Goal: Task Accomplishment & Management: Manage account settings

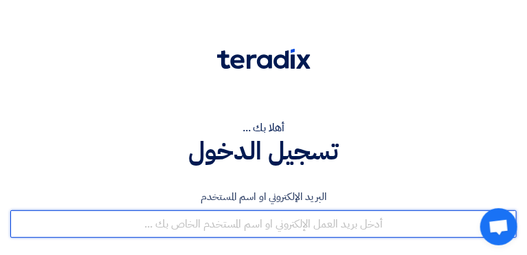
type input "[EMAIL_ADDRESS][DOMAIN_NAME]"
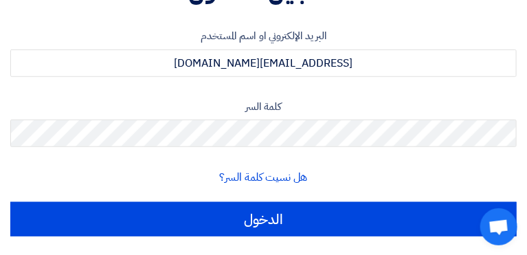
scroll to position [166, 0]
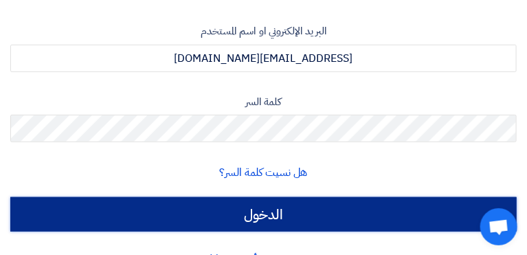
click at [450, 218] on input "الدخول" at bounding box center [263, 214] width 506 height 34
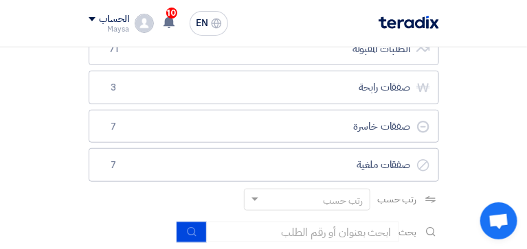
scroll to position [174, 0]
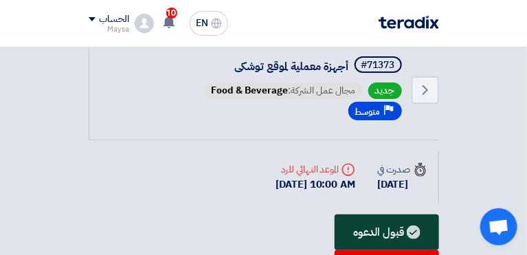
click at [334, 214] on div "قبول الدعوه" at bounding box center [386, 232] width 104 height 36
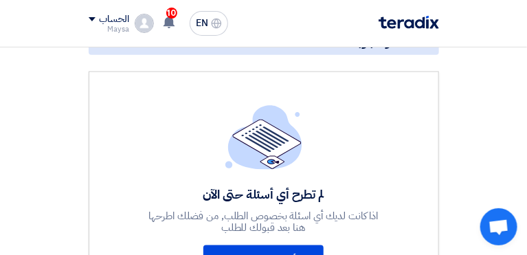
scroll to position [402, 0]
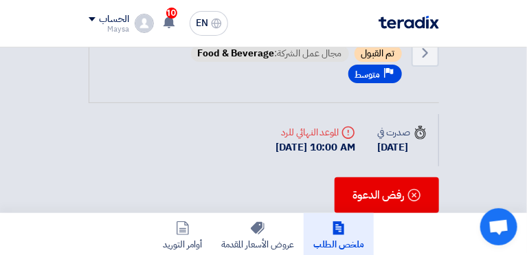
scroll to position [44, 0]
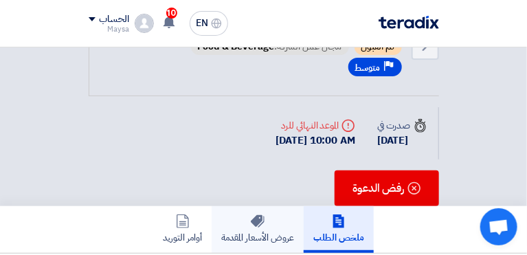
click at [294, 214] on h5 "عروض الأسعار المقدمة" at bounding box center [257, 229] width 73 height 30
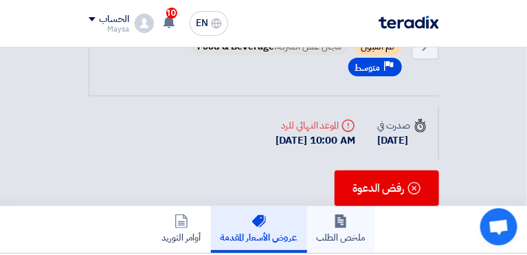
click at [365, 214] on h5 "ملخص الطلب" at bounding box center [341, 229] width 49 height 30
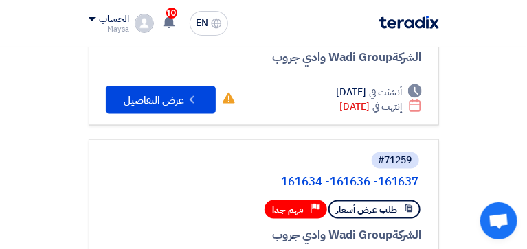
scroll to position [459, 0]
